Goal: Use online tool/utility: Utilize a website feature to perform a specific function

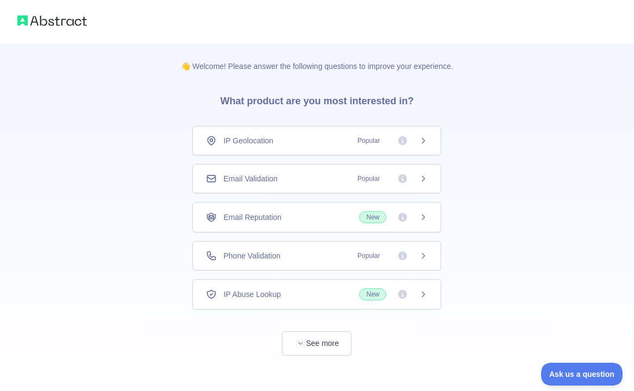
click at [292, 142] on div "IP Geolocation Popular" at bounding box center [317, 140] width 222 height 11
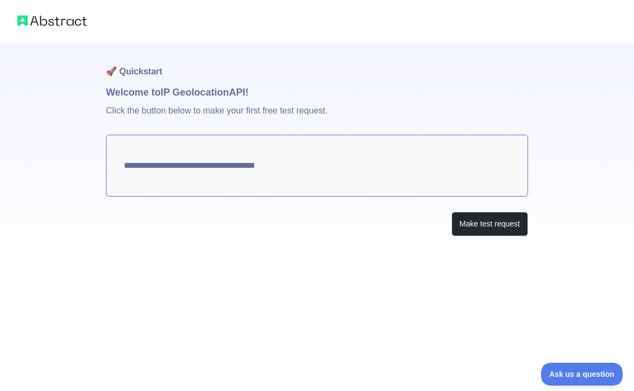
type textarea "**********"
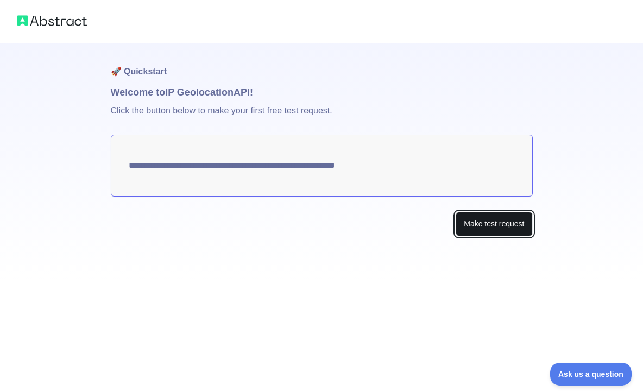
click at [485, 218] on button "Make test request" at bounding box center [493, 224] width 77 height 24
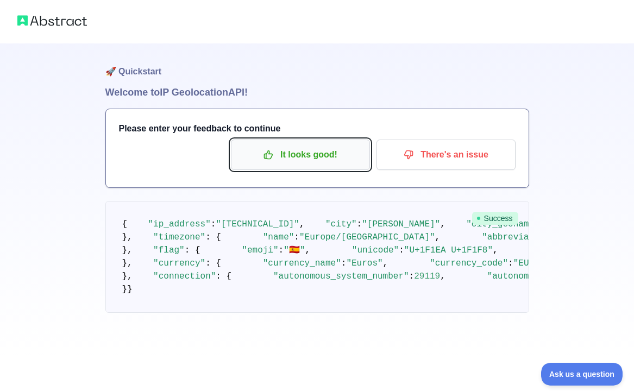
click at [309, 150] on p "It looks good!" at bounding box center [300, 154] width 123 height 18
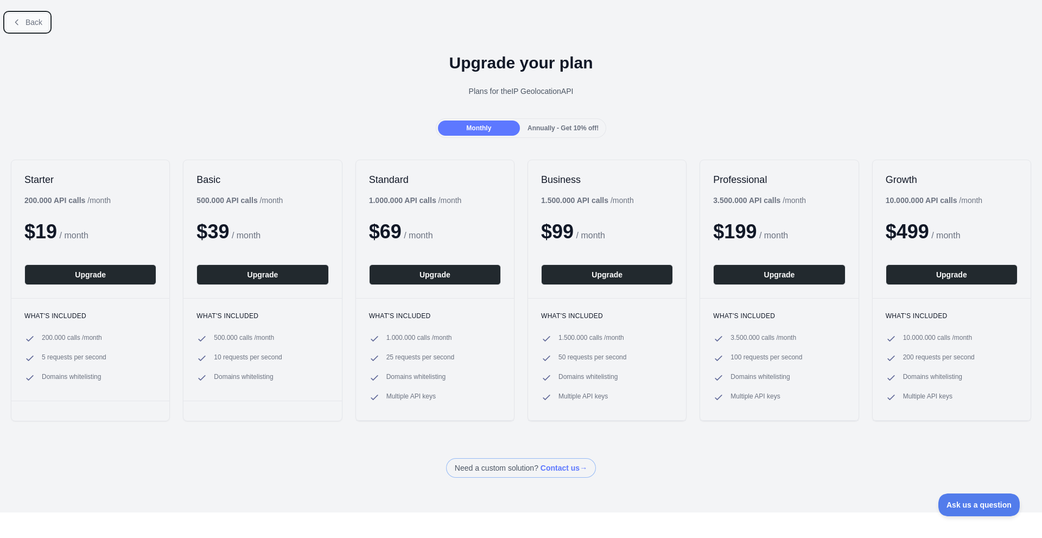
click at [42, 28] on button "Back" at bounding box center [27, 22] width 44 height 18
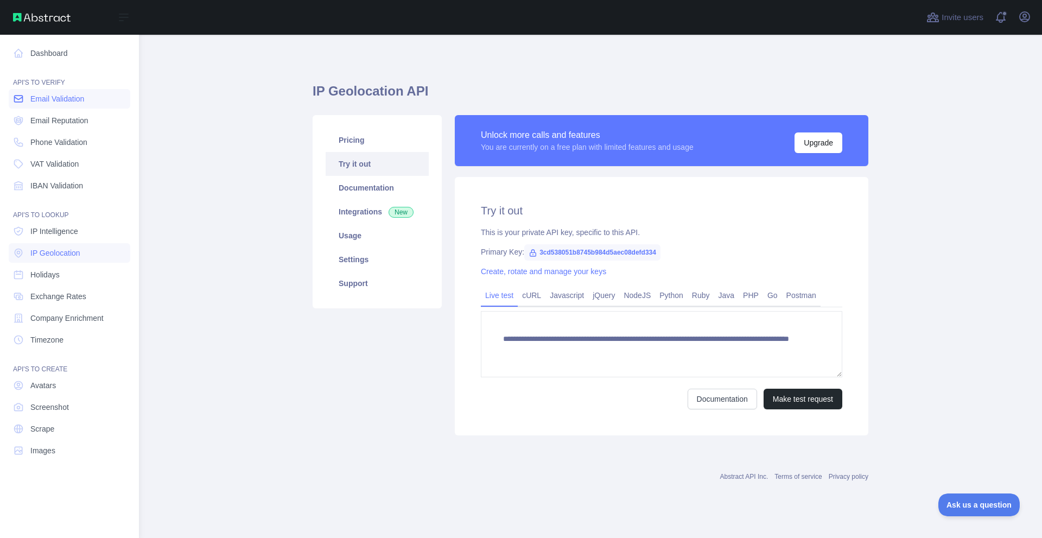
click at [40, 98] on span "Email Validation" at bounding box center [57, 98] width 54 height 11
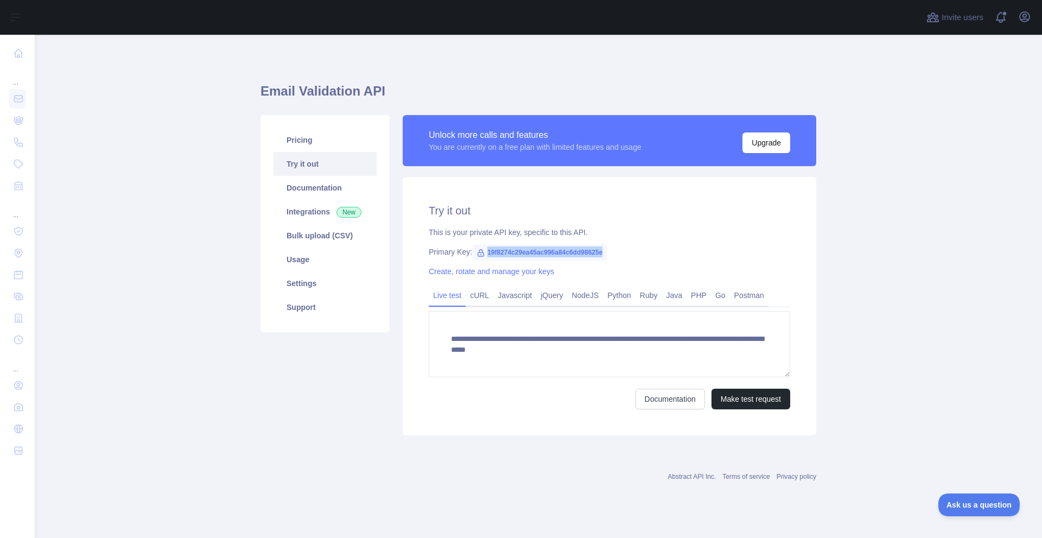
drag, startPoint x: 565, startPoint y: 252, endPoint x: 477, endPoint y: 252, distance: 88.0
click at [477, 252] on div "Primary Key: 19f8274c29ea45ac996a84c6dd98625e" at bounding box center [610, 251] width 362 height 11
copy span "19f8274c29ea45ac996a84c6dd98625e"
drag, startPoint x: 54, startPoint y: 365, endPoint x: 181, endPoint y: 315, distance: 136.0
click at [55, 364] on main "**********" at bounding box center [539, 286] width 1008 height 503
